Goal: Transaction & Acquisition: Purchase product/service

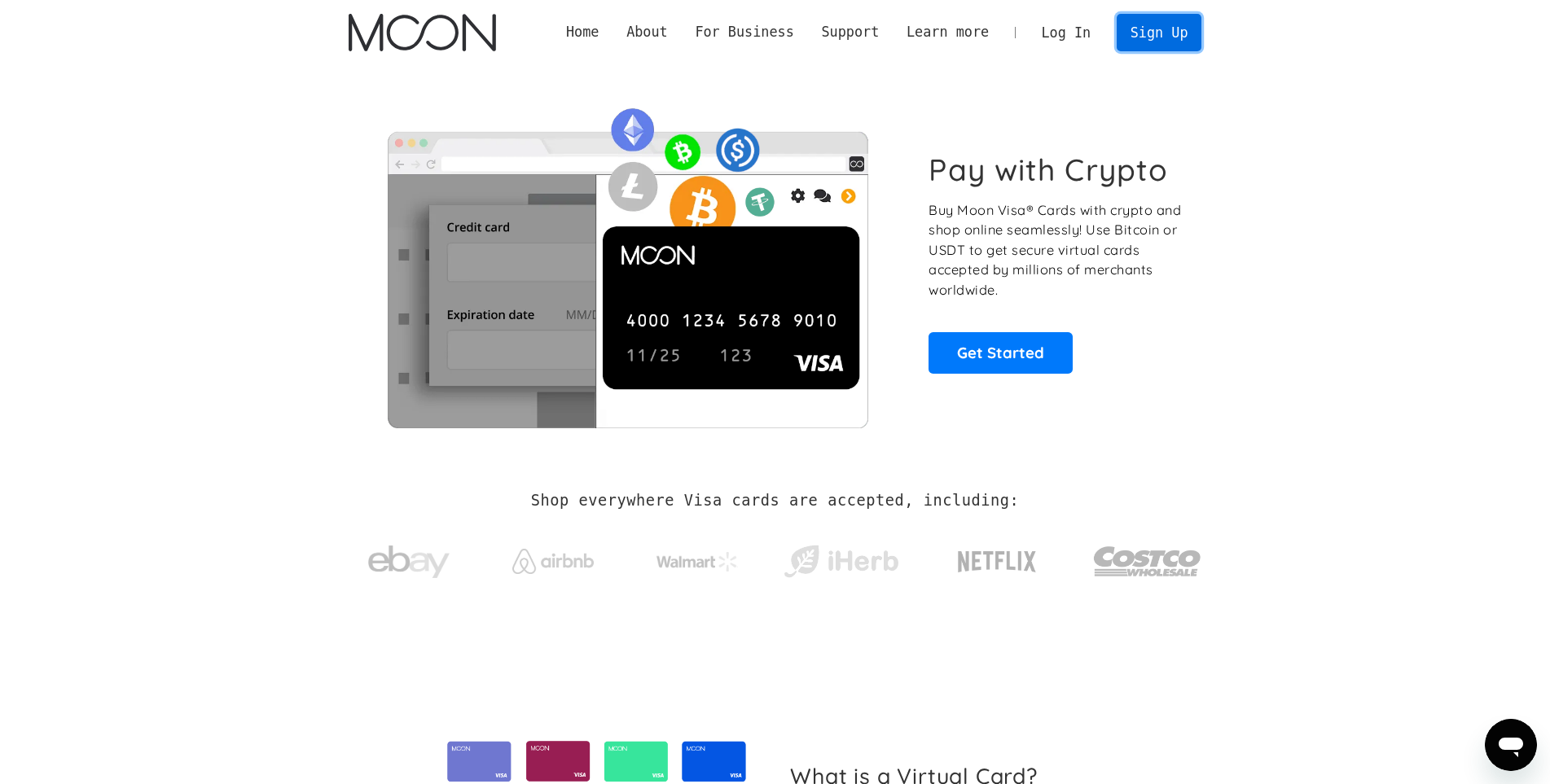
click at [1152, 33] on link "Sign Up" at bounding box center [1158, 32] width 84 height 37
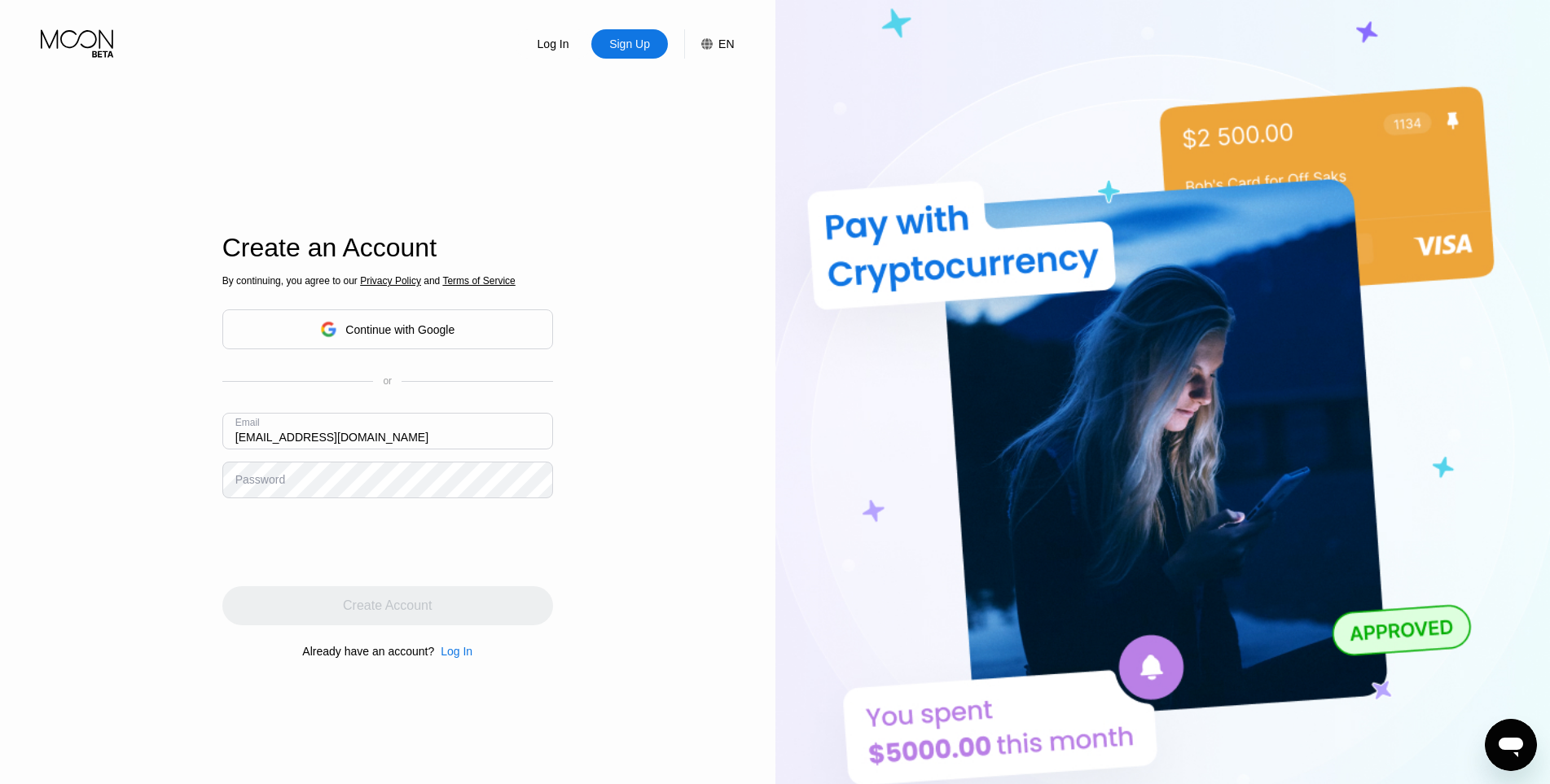
type input "yunusupwork9221@hotmail.com"
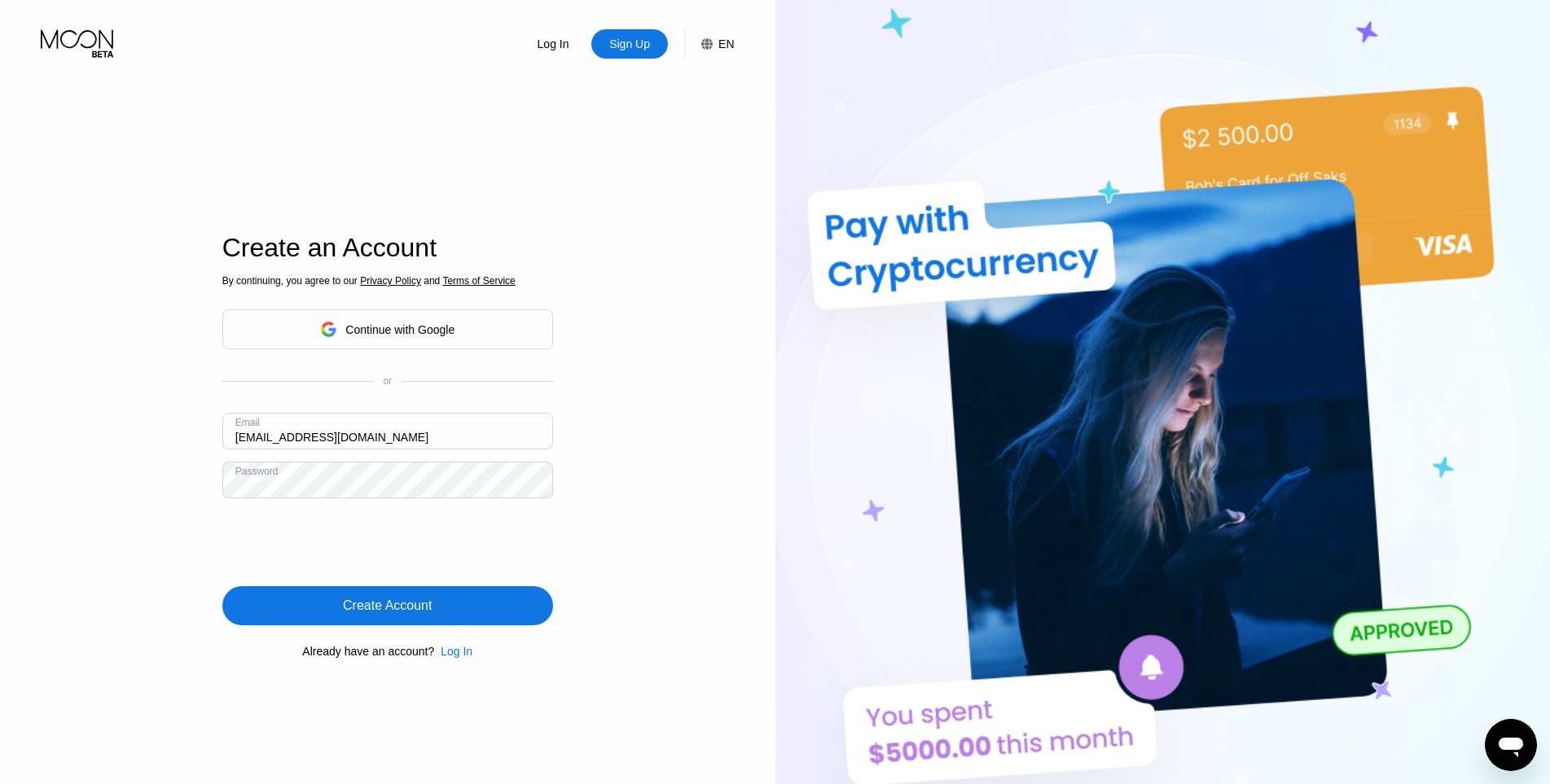
click at [443, 615] on div "Create Account" at bounding box center [387, 605] width 331 height 39
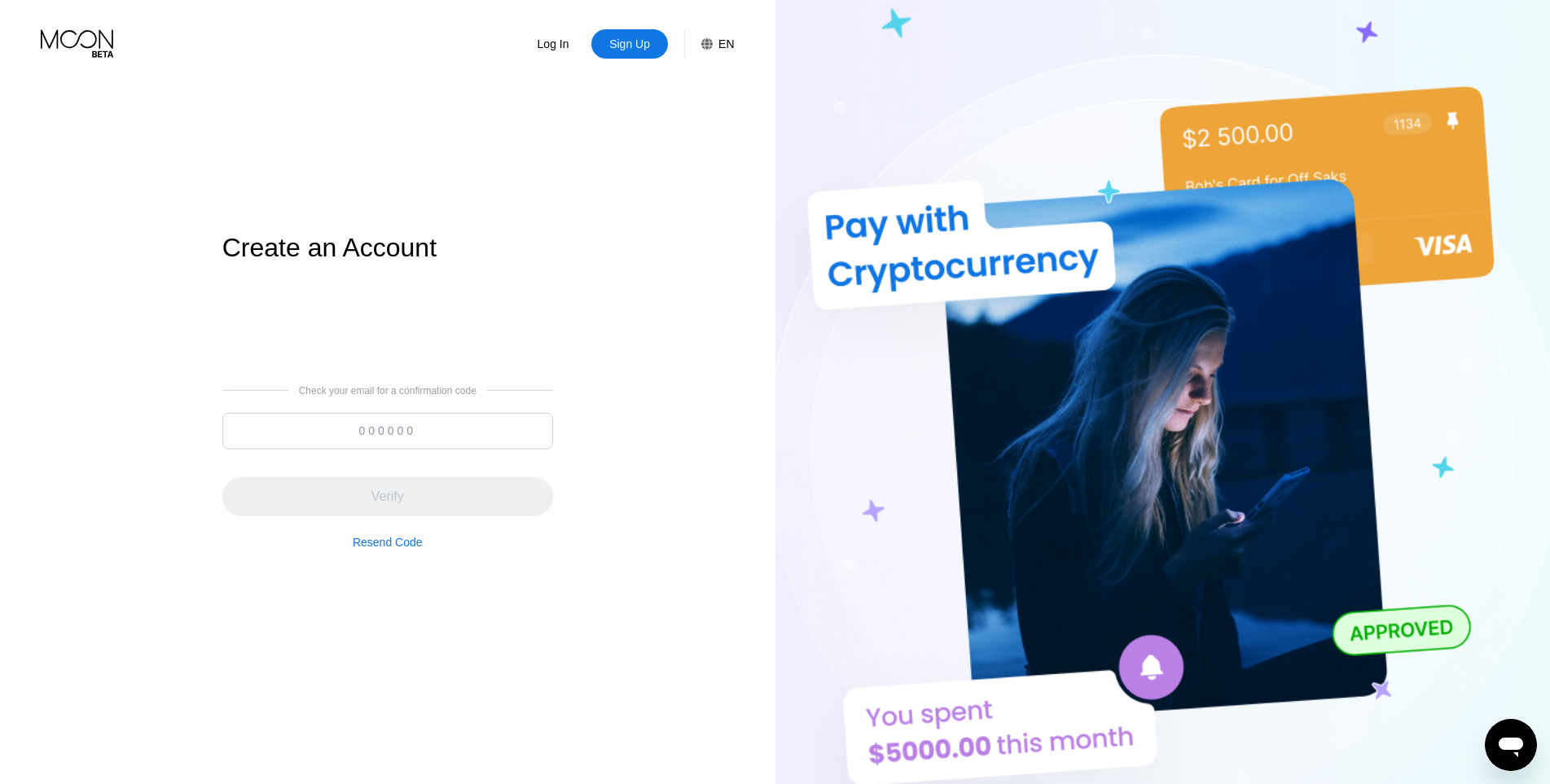
click at [45, 405] on div "Log In Sign Up EN Language English Save Create an Account Check your email for …" at bounding box center [387, 431] width 775 height 863
click at [301, 428] on input at bounding box center [387, 431] width 331 height 37
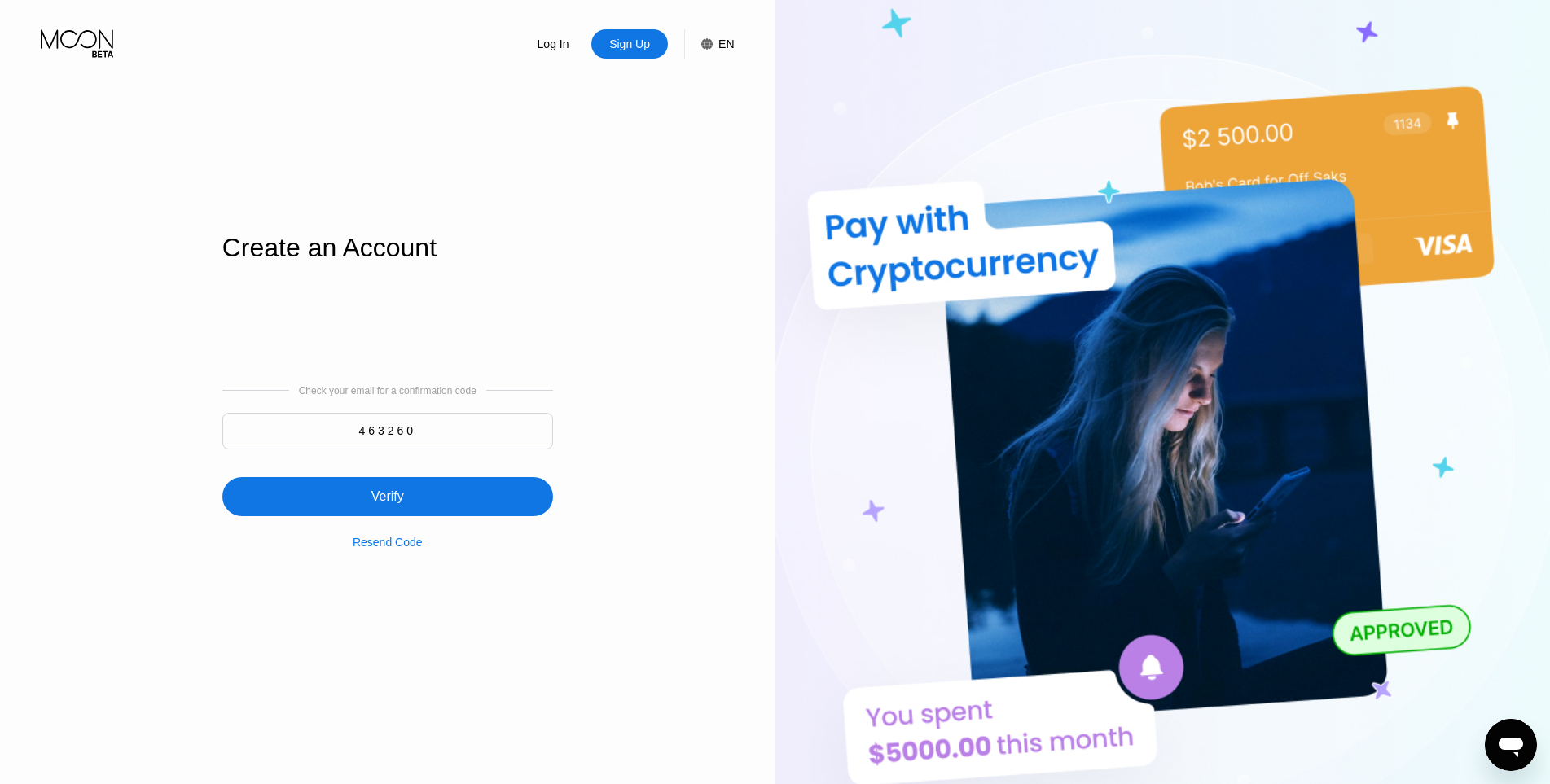
type input "463260"
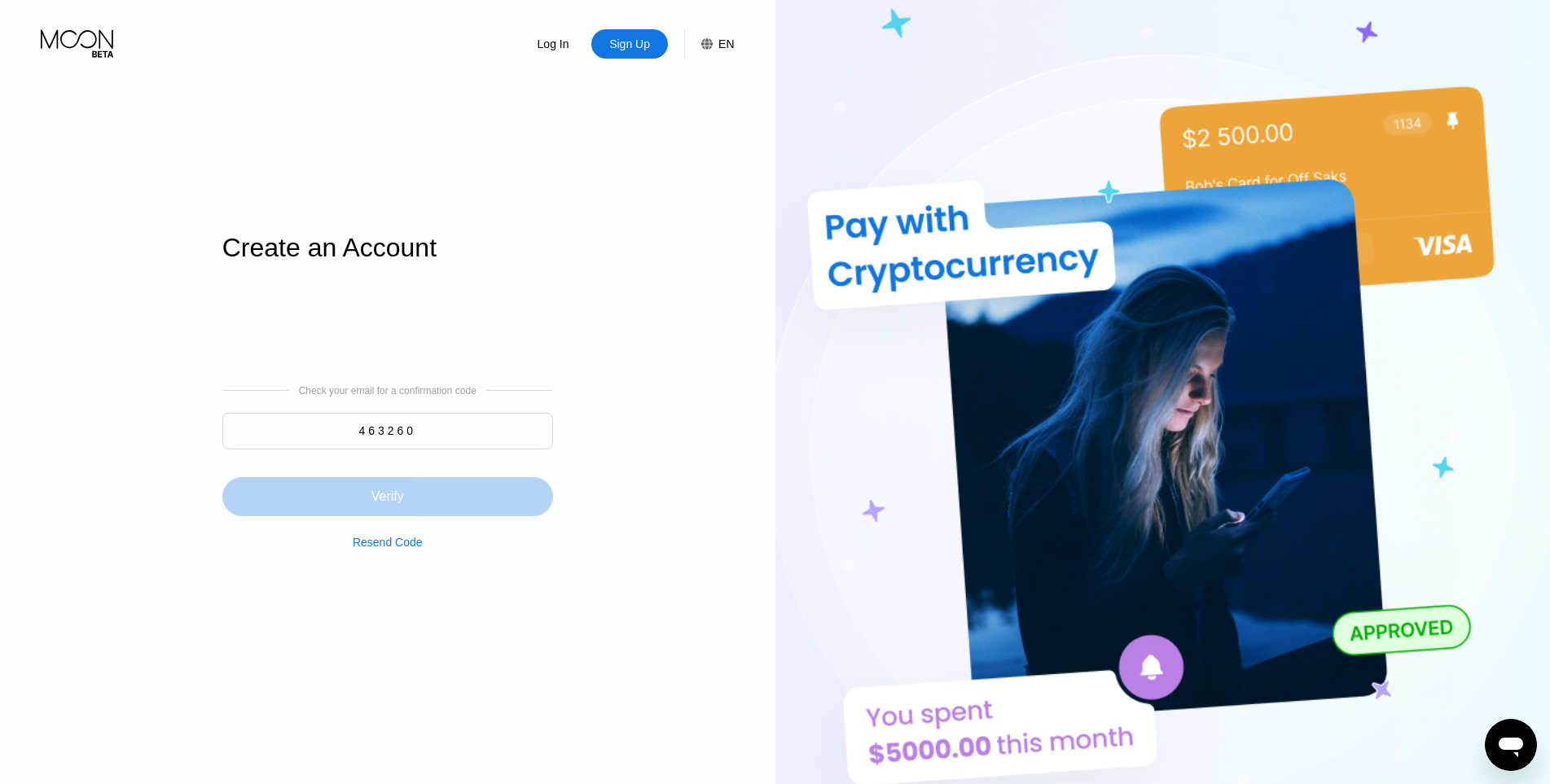
click at [417, 495] on div "Verify" at bounding box center [387, 497] width 331 height 39
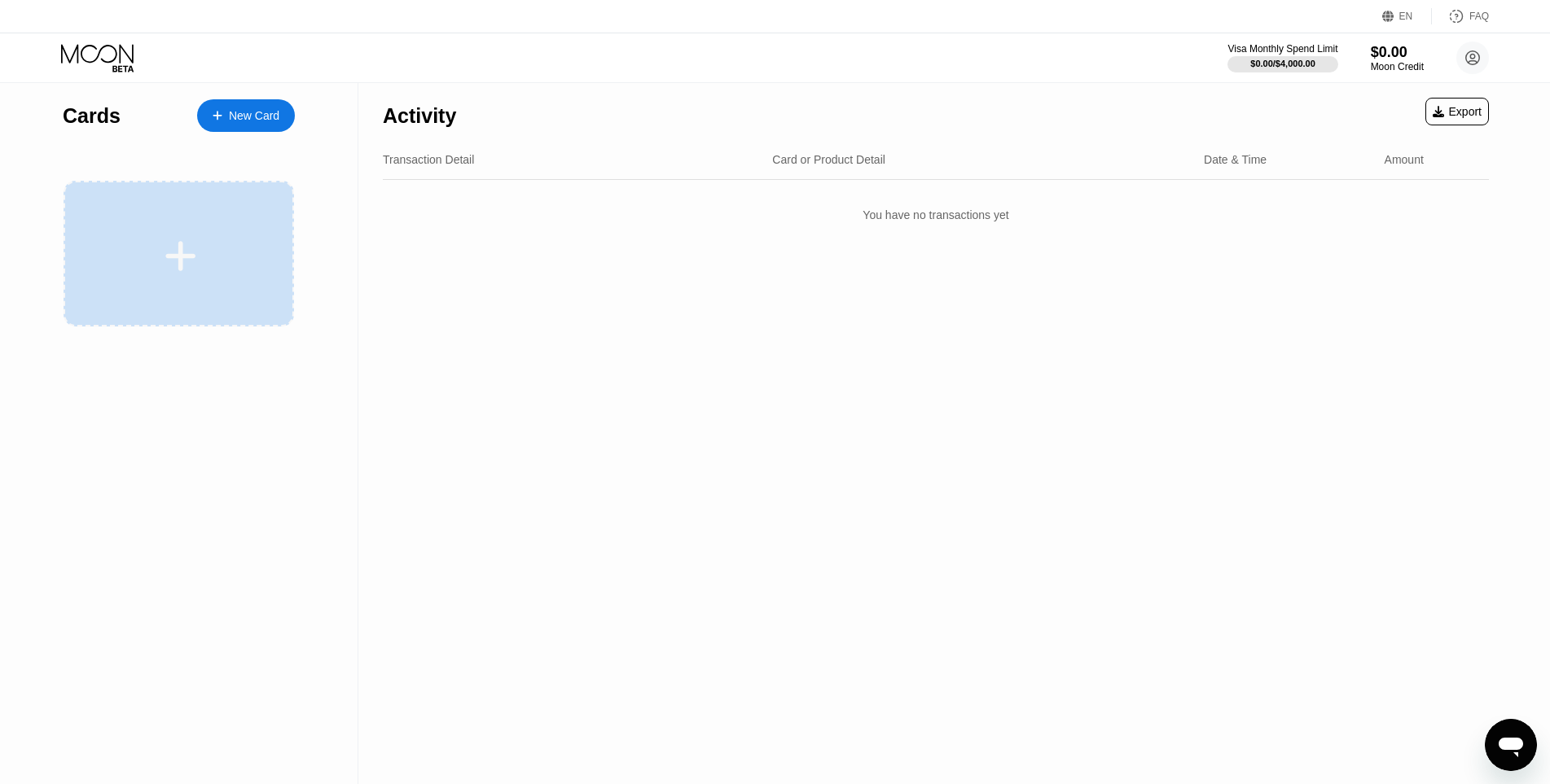
click at [204, 278] on div at bounding box center [178, 253] width 230 height 146
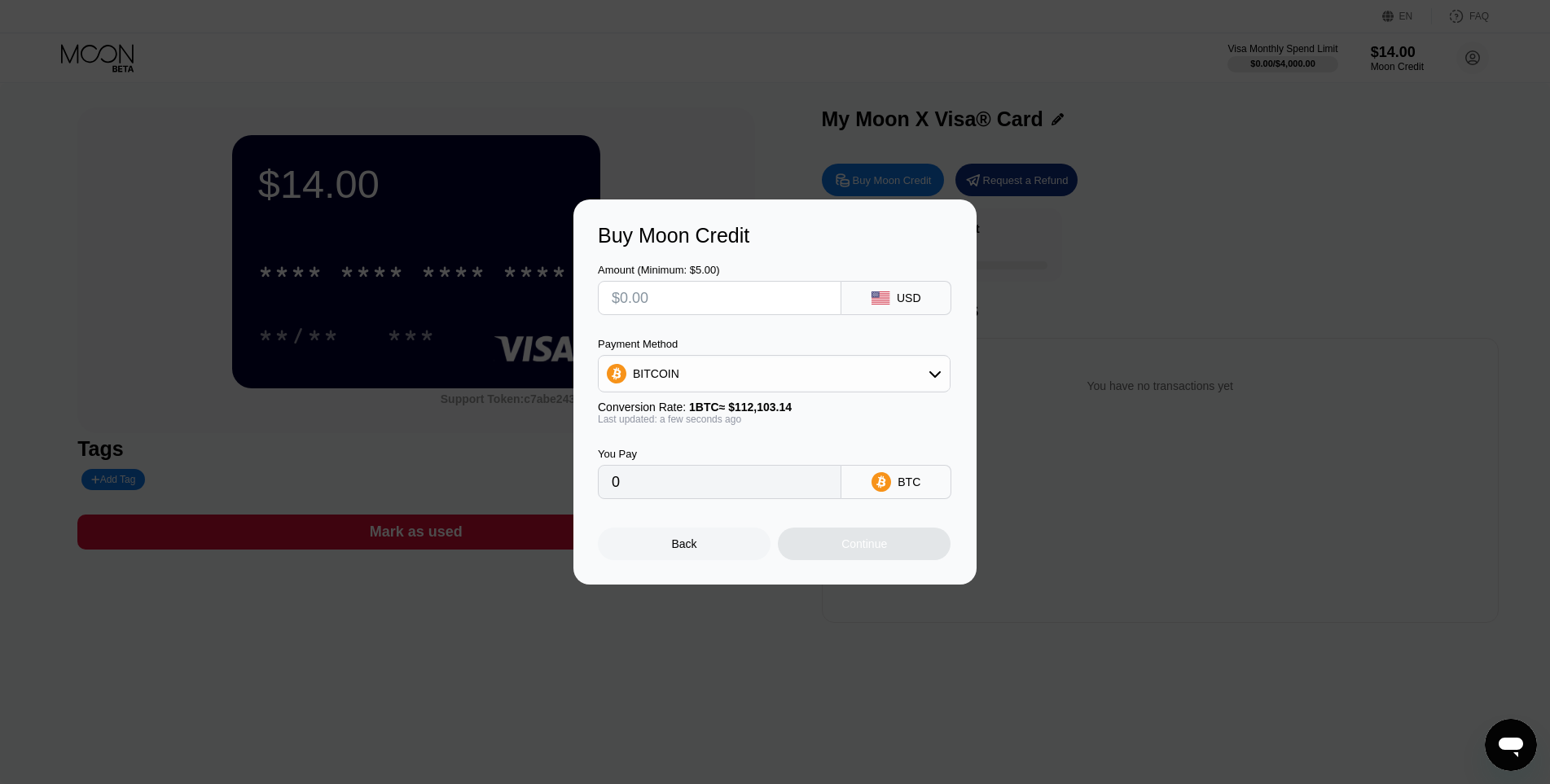
click at [1076, 210] on div "Buy Moon Credit Amount (Minimum: $5.00) USD Payment Method BITCOIN Conversion R…" at bounding box center [775, 392] width 1550 height 385
click at [696, 554] on div "Back" at bounding box center [684, 544] width 173 height 33
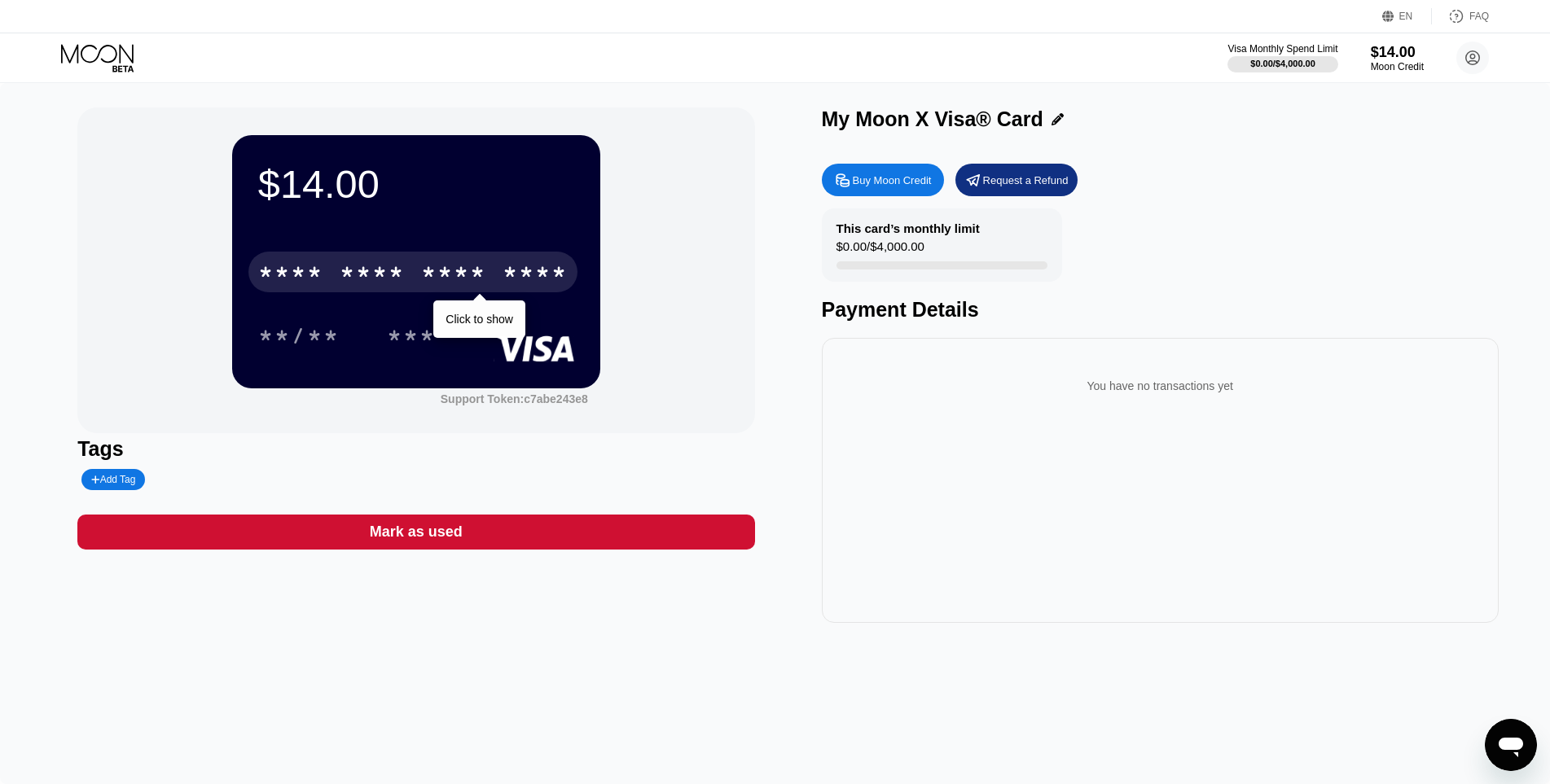
click at [488, 281] on div "* * * * * * * * * * * * ****" at bounding box center [412, 272] width 329 height 41
click at [460, 278] on div "* * * *" at bounding box center [453, 274] width 65 height 26
click at [460, 278] on div "2812" at bounding box center [453, 274] width 65 height 26
click at [408, 274] on div "* * * * * * * * * * * * 6104" at bounding box center [412, 272] width 329 height 41
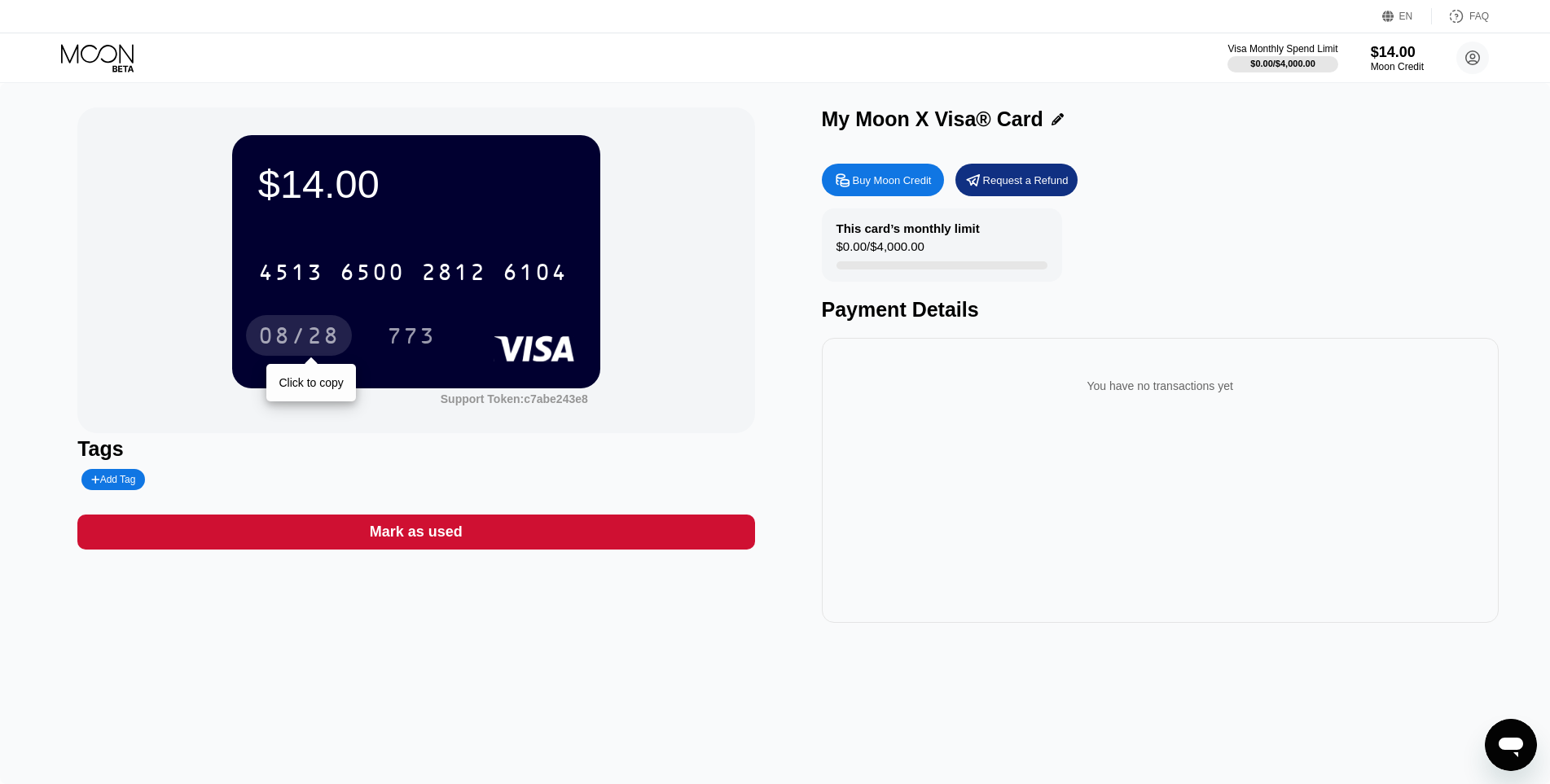
click at [286, 344] on div "08/28" at bounding box center [299, 338] width 82 height 26
click at [405, 351] on div "773" at bounding box center [412, 338] width 49 height 26
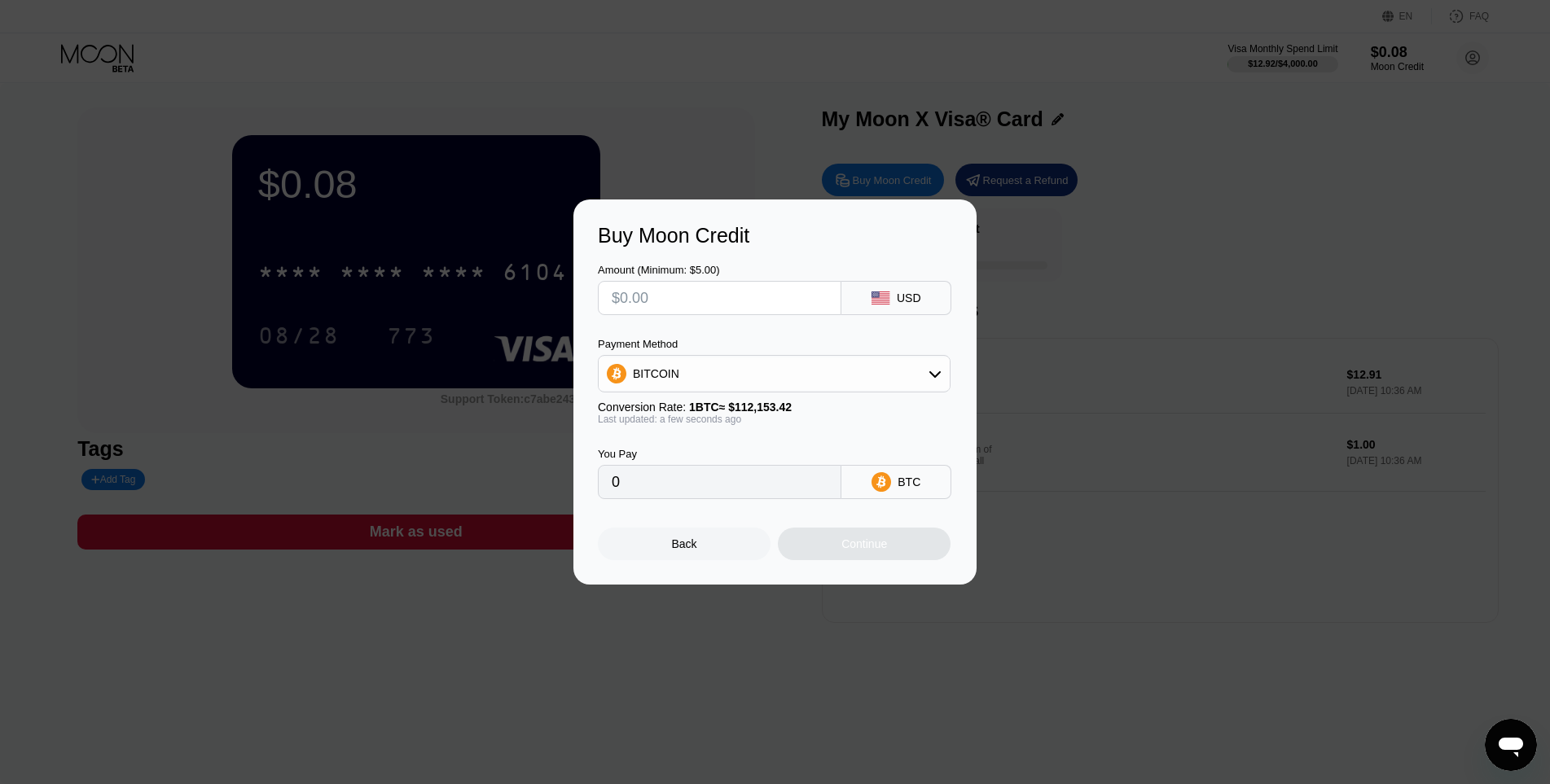
click at [709, 558] on div "Back" at bounding box center [684, 544] width 173 height 33
